Goal: Answer question/provide support: Answer question/provide support

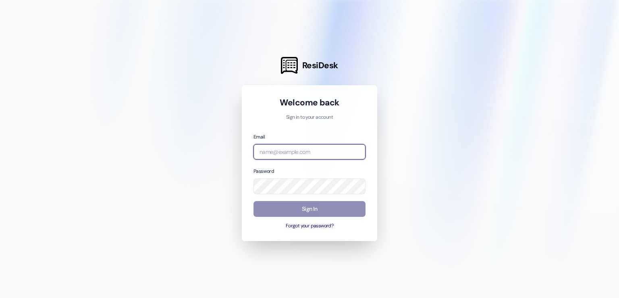
type input "[PERSON_NAME][EMAIL_ADDRESS][DOMAIN_NAME]"
click at [318, 208] on button "Sign In" at bounding box center [310, 209] width 112 height 16
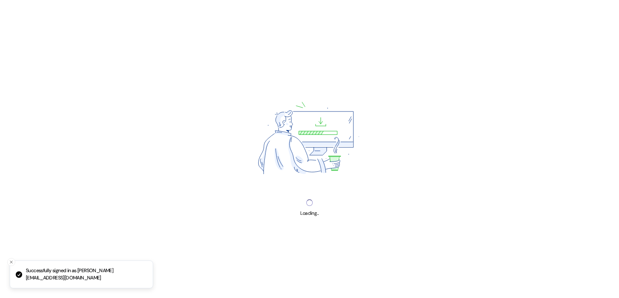
click at [318, 208] on div "Loading..." at bounding box center [309, 149] width 619 height 298
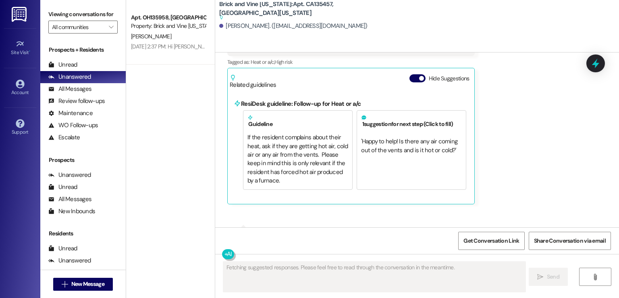
scroll to position [2157, 0]
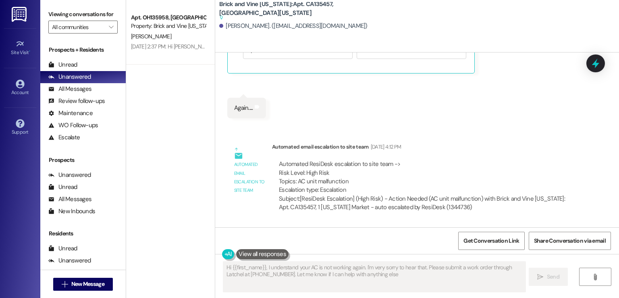
type textarea "Hi {{first_name}}, I understand your AC is not working again. I'm very sorry to…"
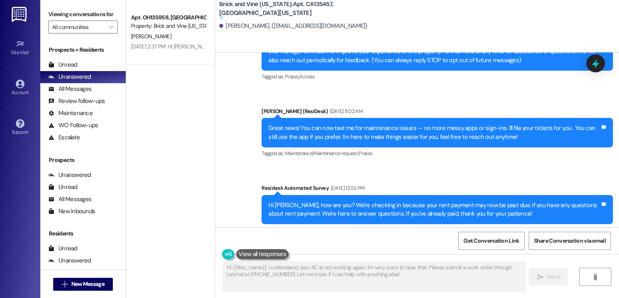
scroll to position [0, 0]
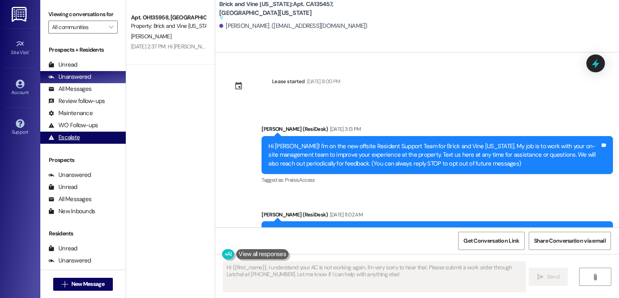
click at [75, 133] on div "Escalate" at bounding box center [63, 137] width 31 height 8
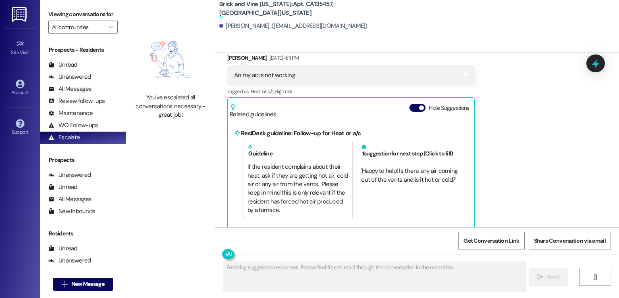
scroll to position [2157, 0]
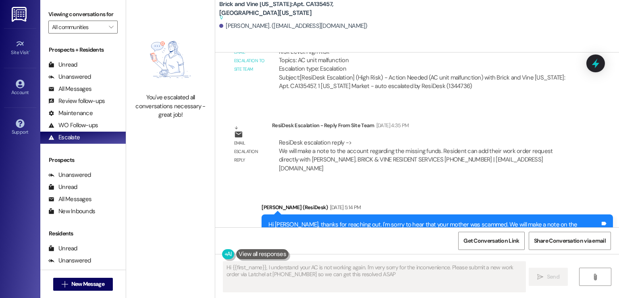
type textarea "Hi {{first_name}}, I understand your AC is not working again. I'm very sorry fo…"
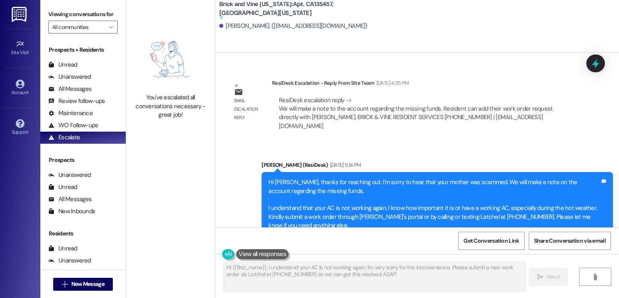
scroll to position [2442, 0]
